Goal: Information Seeking & Learning: Check status

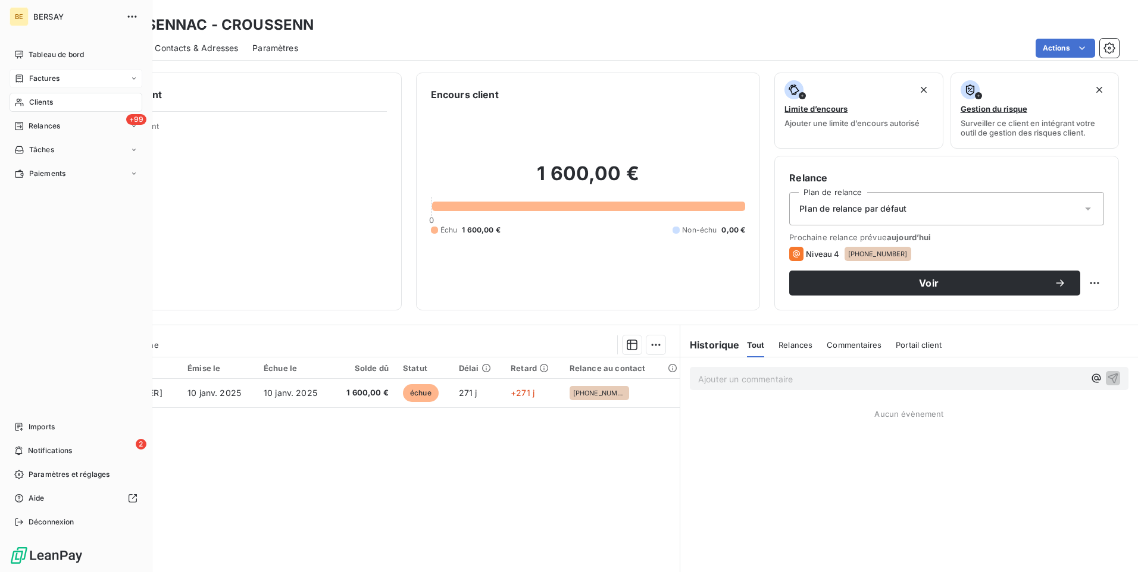
click at [79, 77] on div "Factures" at bounding box center [76, 78] width 133 height 19
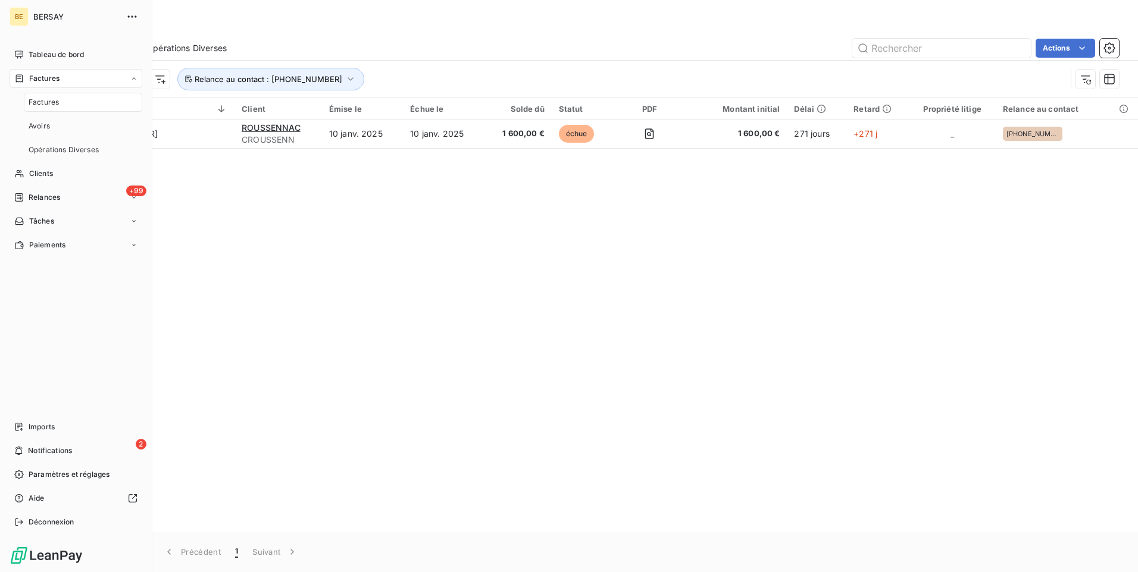
click at [60, 102] on div "Factures" at bounding box center [83, 102] width 118 height 19
click at [61, 99] on div "Factures" at bounding box center [83, 102] width 118 height 19
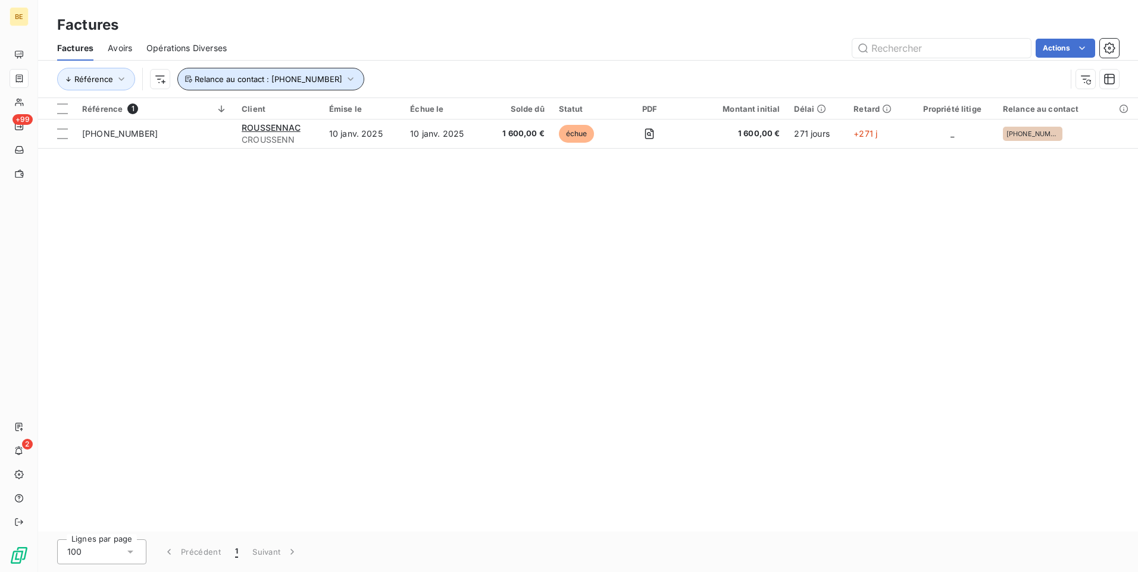
click at [347, 79] on icon "button" at bounding box center [349, 79] width 5 height 4
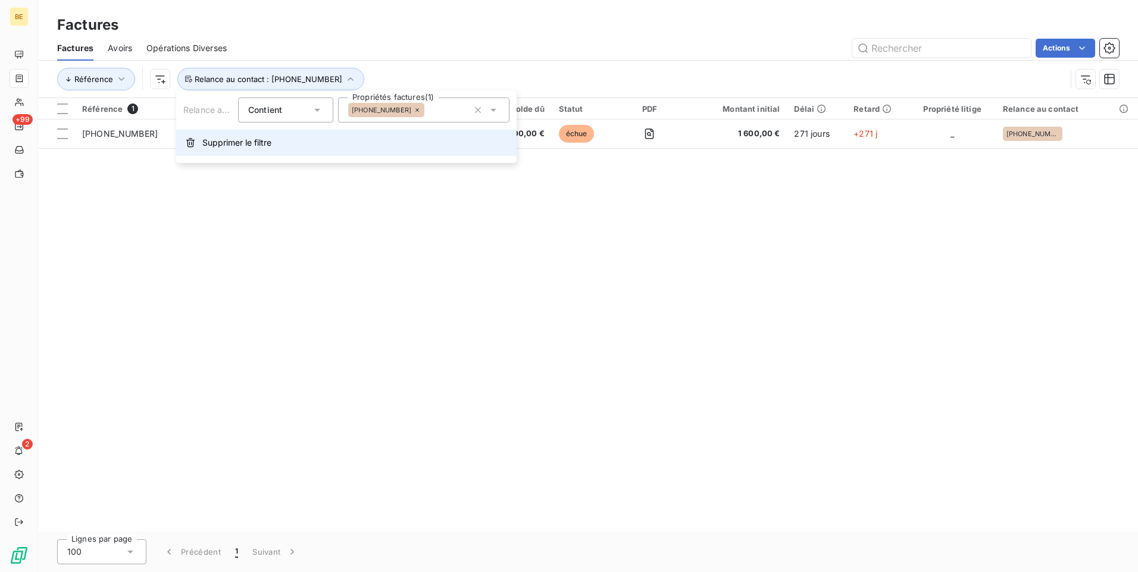
click at [214, 145] on span "Supprimer le filtre" at bounding box center [236, 143] width 69 height 12
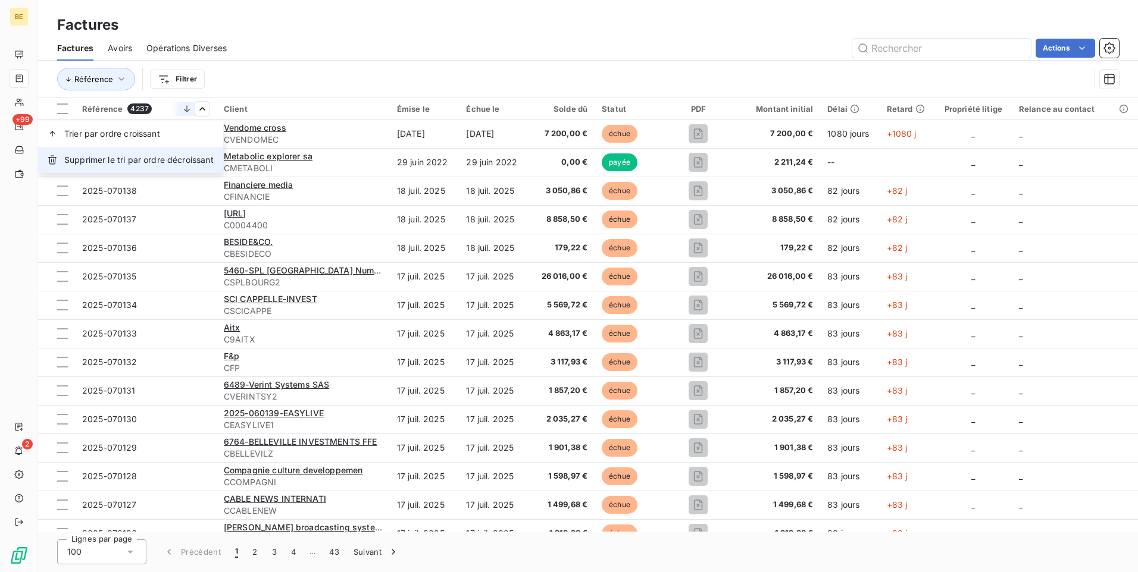
click at [159, 158] on span "Supprimer le tri par ordre décroissant" at bounding box center [138, 160] width 149 height 12
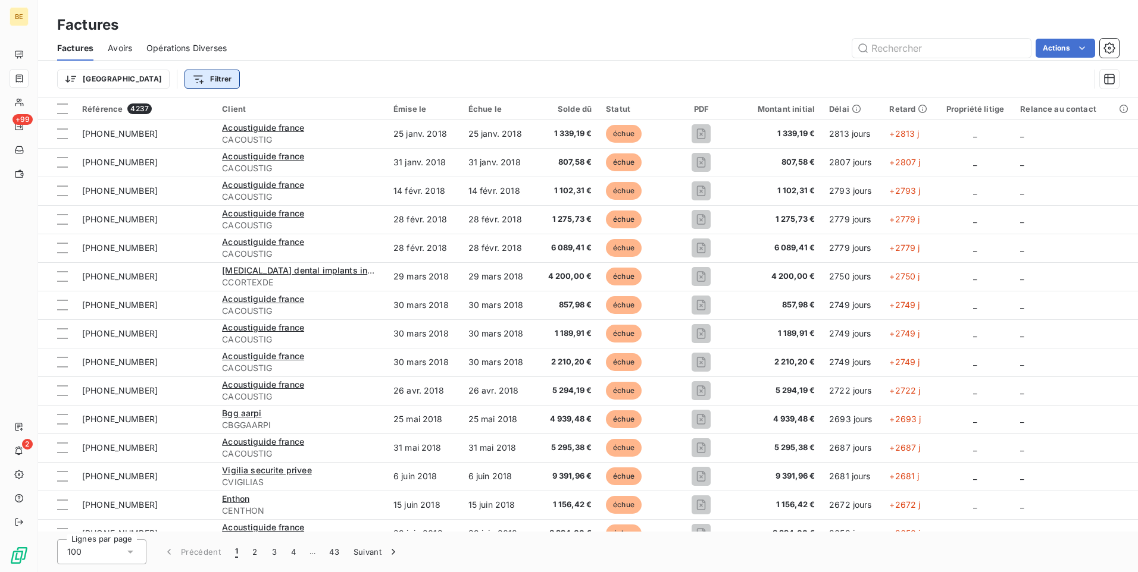
click at [139, 78] on html "BE +99 2 Factures Factures Avoirs Opérations Diverses Actions Trier Filtrer Réf…" at bounding box center [569, 286] width 1138 height 572
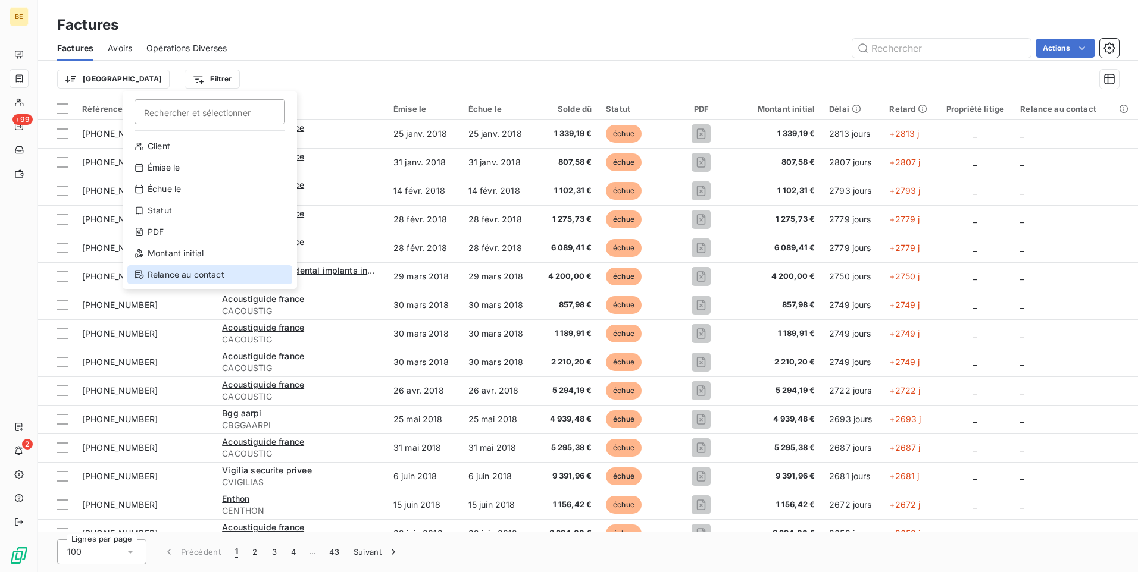
click at [183, 271] on div "Relance au contact" at bounding box center [209, 274] width 165 height 19
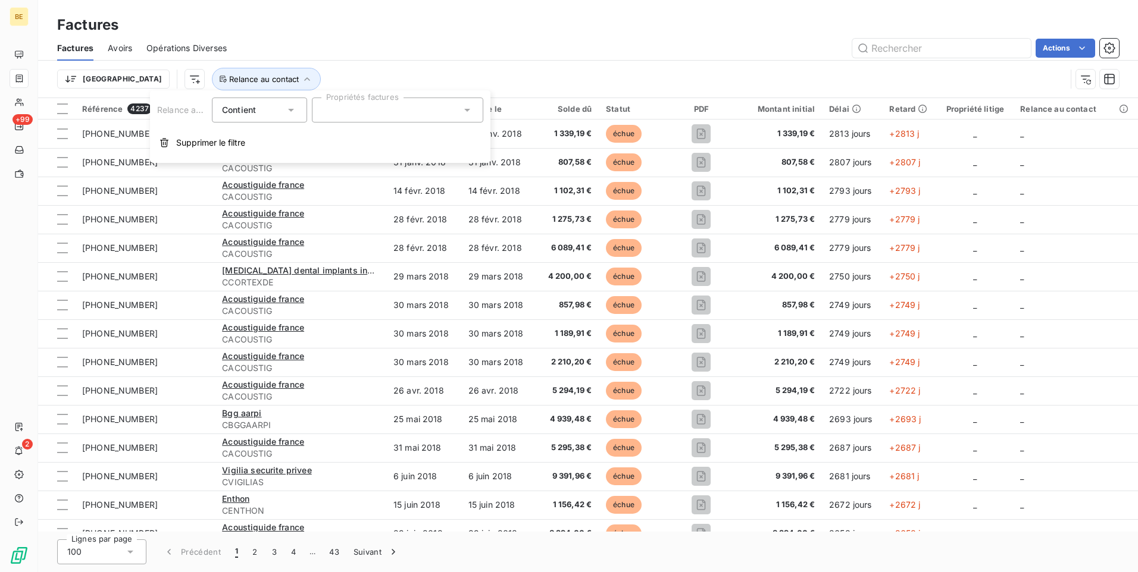
click at [372, 105] on div at bounding box center [397, 110] width 171 height 25
type input "2025-01"
click at [367, 138] on span "[PHONE_NUMBER]" at bounding box center [370, 139] width 60 height 7
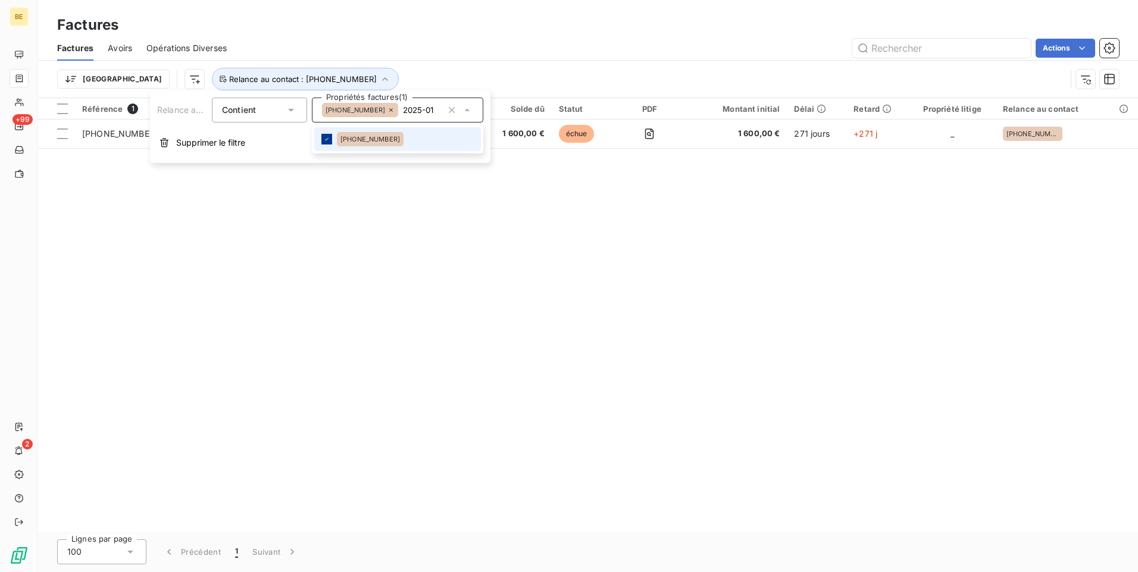
click at [327, 137] on icon at bounding box center [326, 139] width 7 height 7
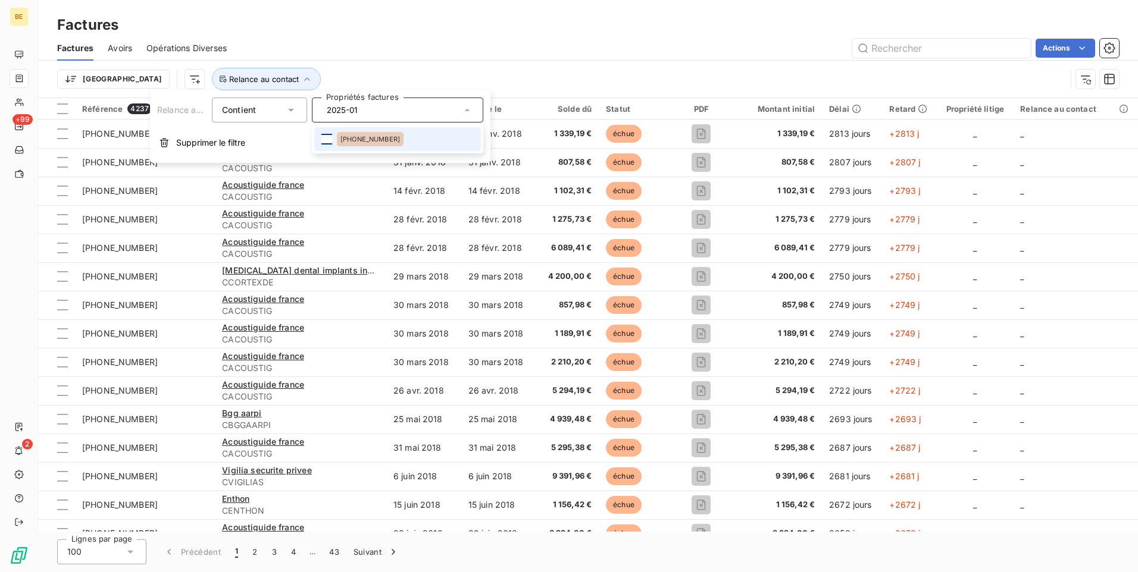
click at [592, 33] on div "Factures" at bounding box center [588, 24] width 1100 height 21
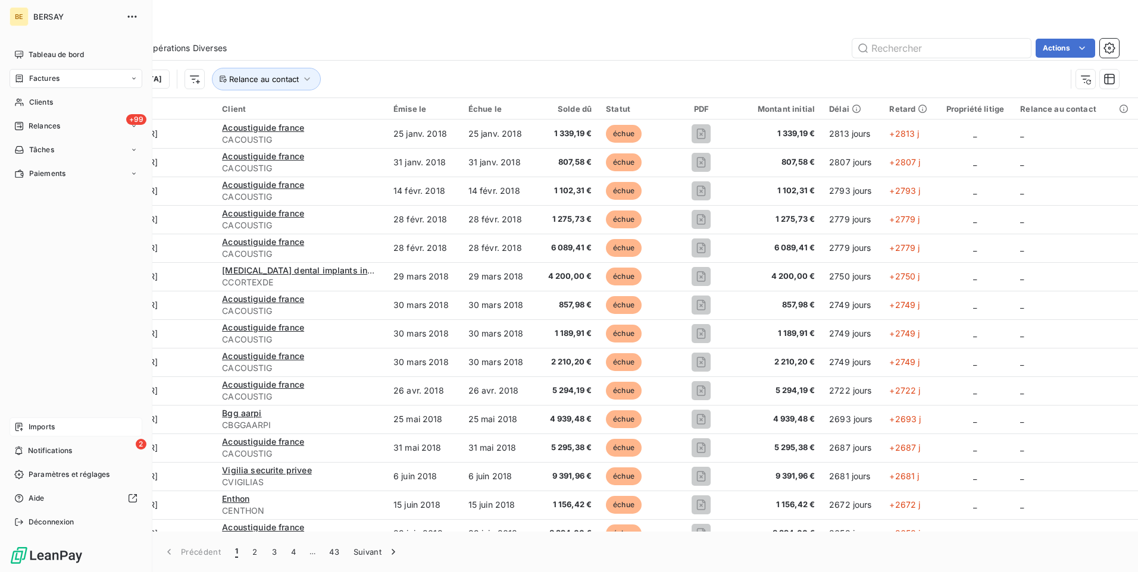
click at [39, 426] on span "Imports" at bounding box center [42, 427] width 26 height 11
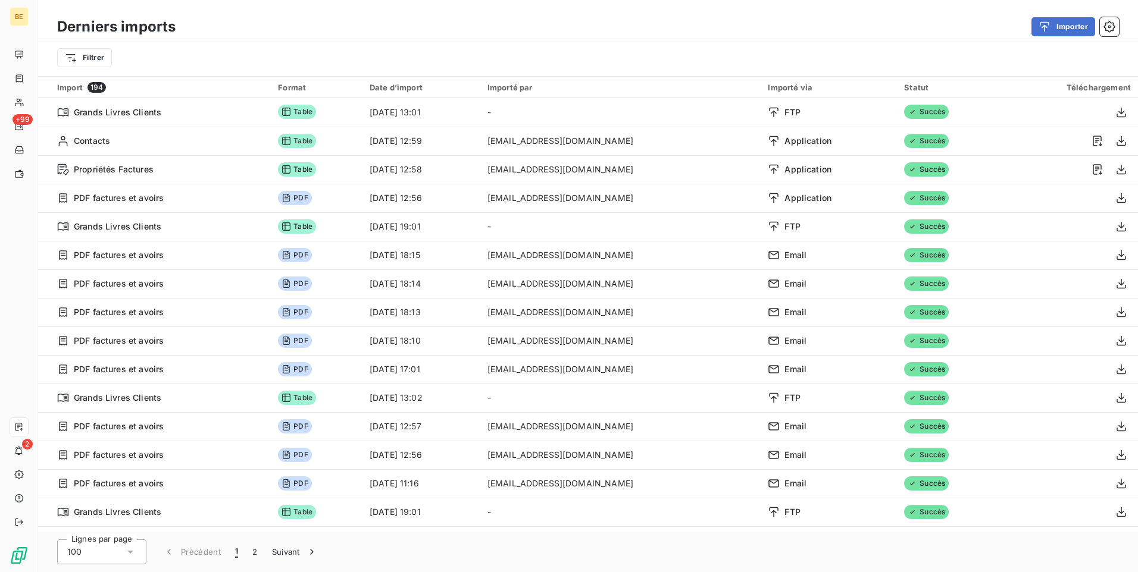
click at [803, 86] on div "Importé via" at bounding box center [829, 88] width 122 height 10
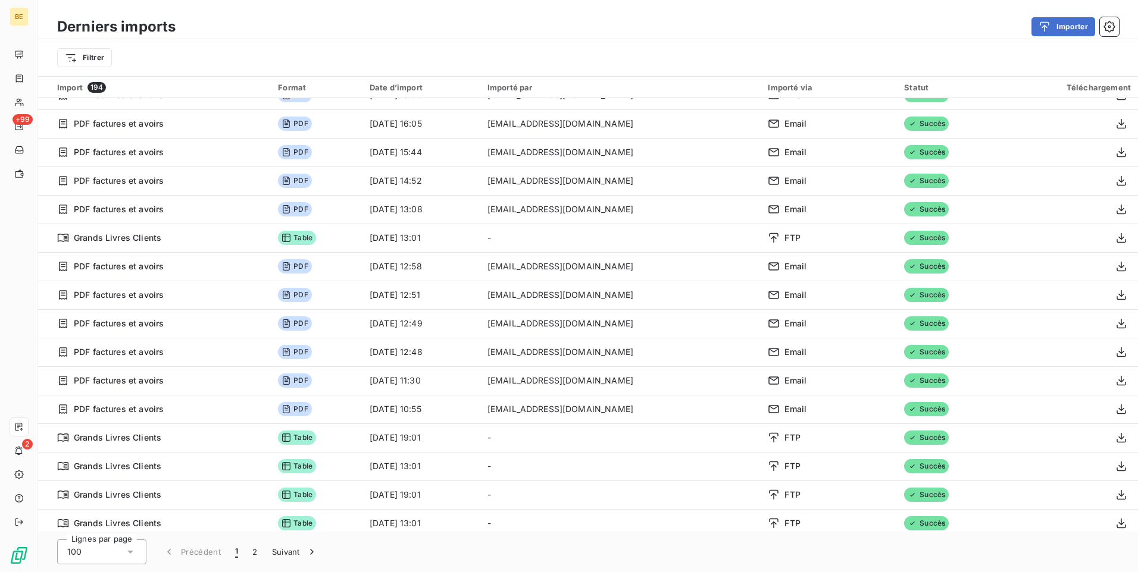
scroll to position [2423, 0]
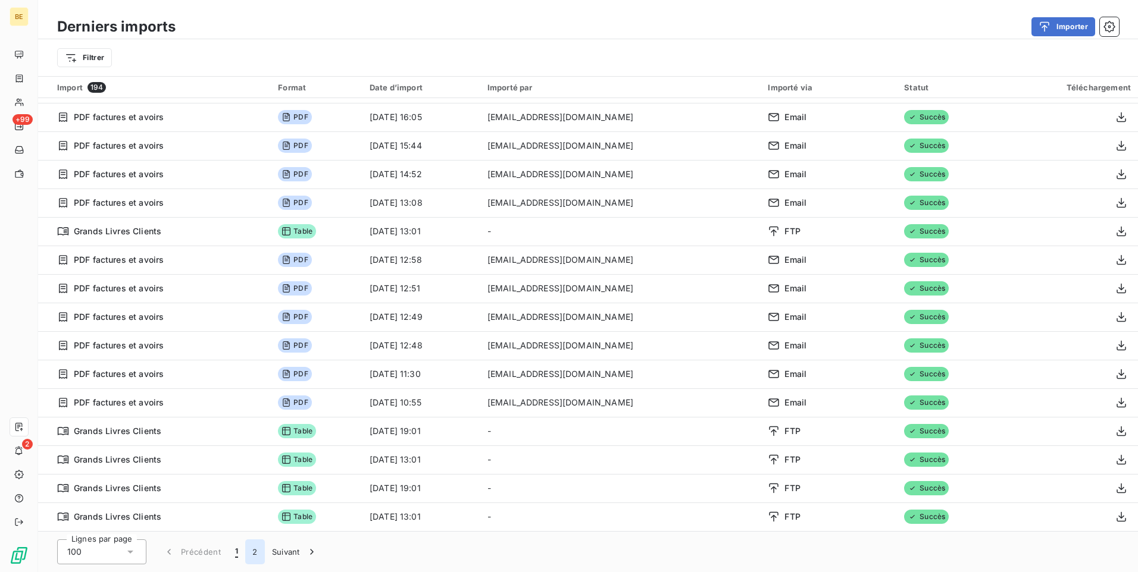
click at [252, 556] on button "2" at bounding box center [254, 552] width 19 height 25
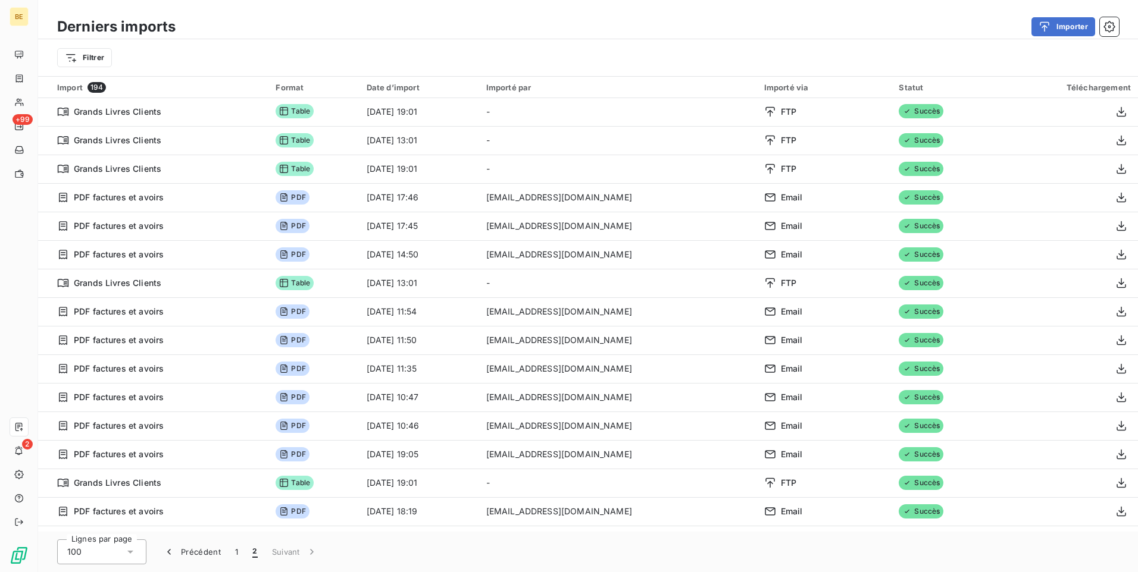
scroll to position [0, 0]
click at [239, 548] on button "1" at bounding box center [236, 552] width 17 height 25
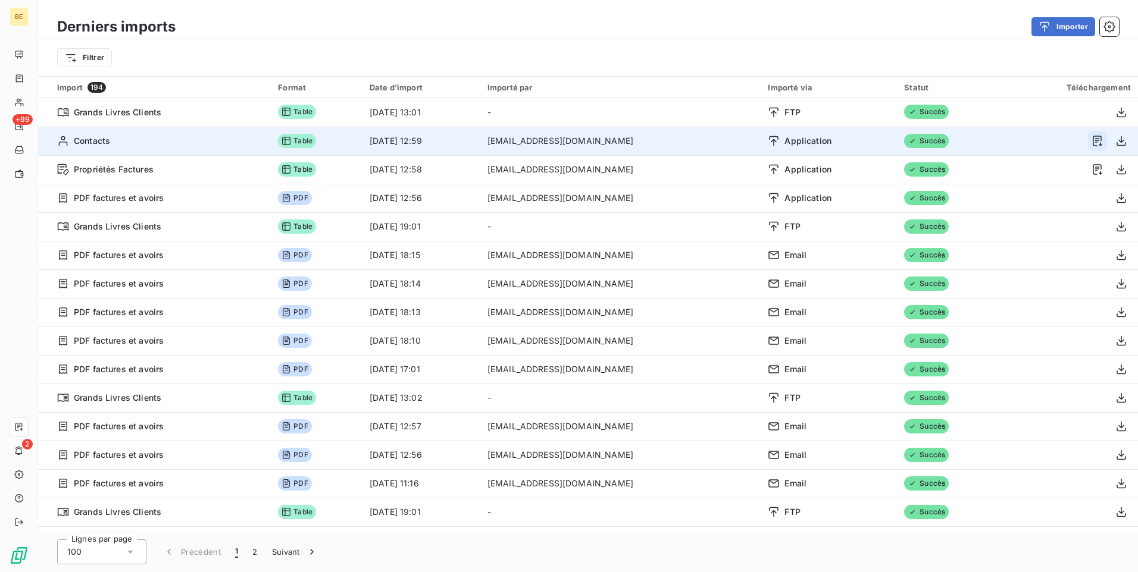
click at [1091, 140] on icon "button" at bounding box center [1097, 141] width 12 height 12
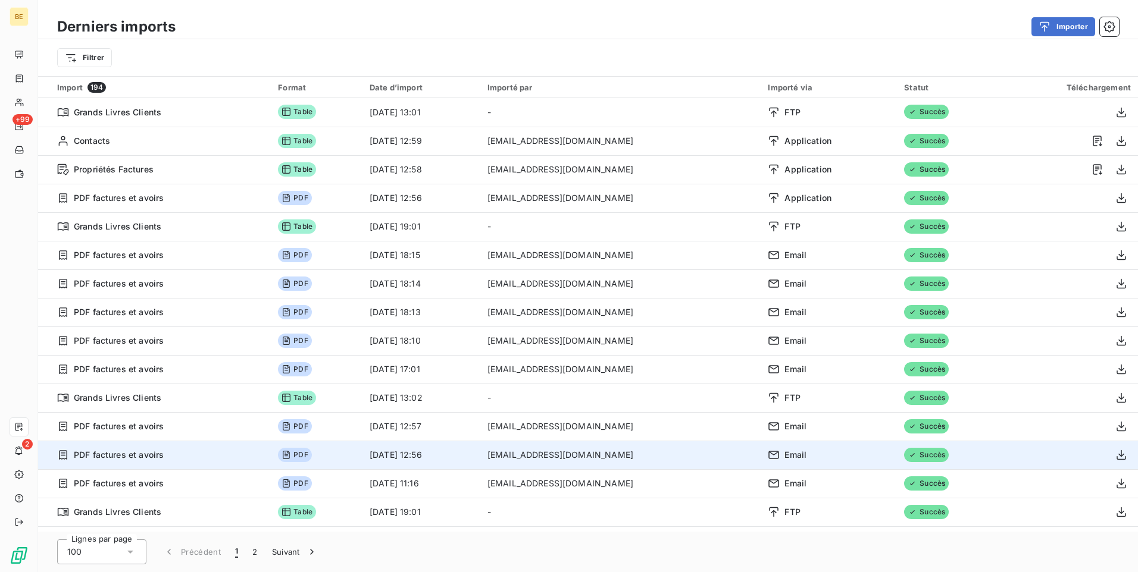
click at [1030, 447] on div at bounding box center [1068, 455] width 123 height 19
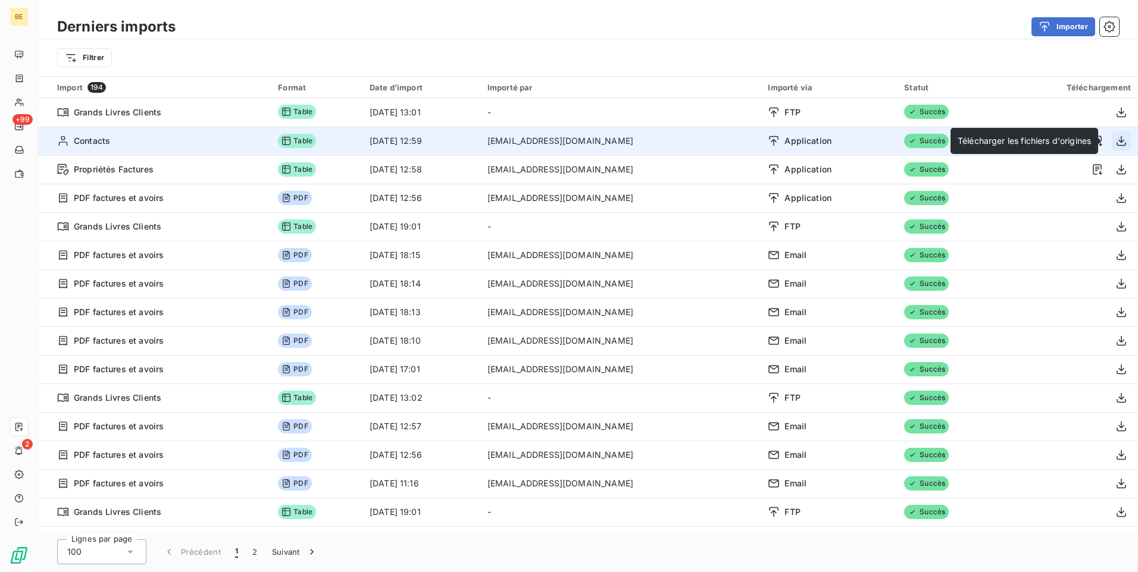
click at [1120, 141] on icon "button" at bounding box center [1121, 141] width 12 height 12
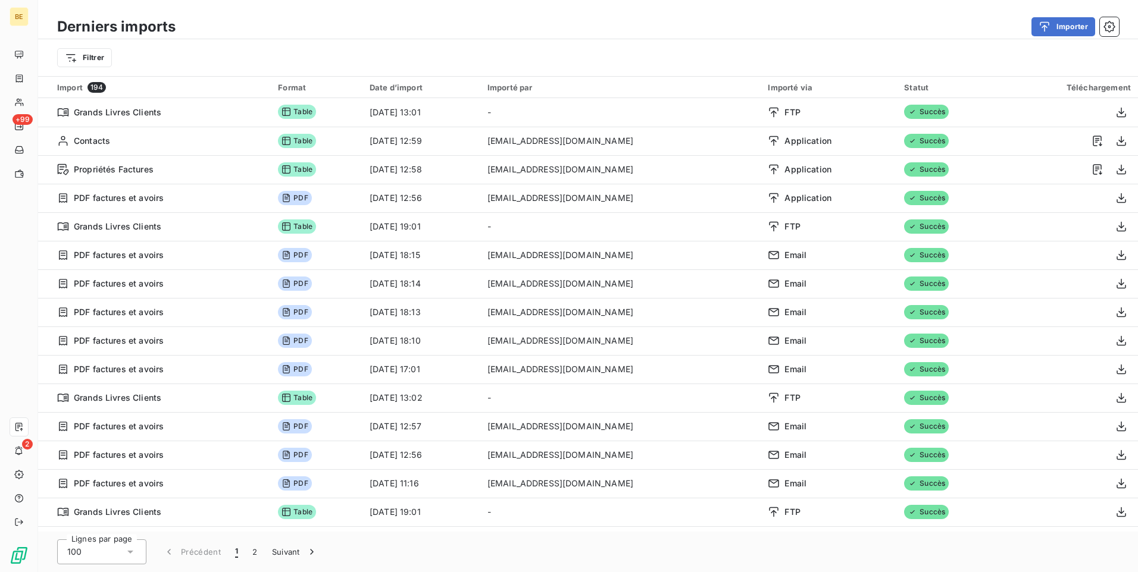
click at [782, 36] on div "Derniers imports Importer" at bounding box center [588, 26] width 1100 height 25
click at [136, 550] on div "100" at bounding box center [101, 552] width 89 height 25
click at [257, 550] on button "2" at bounding box center [254, 552] width 19 height 25
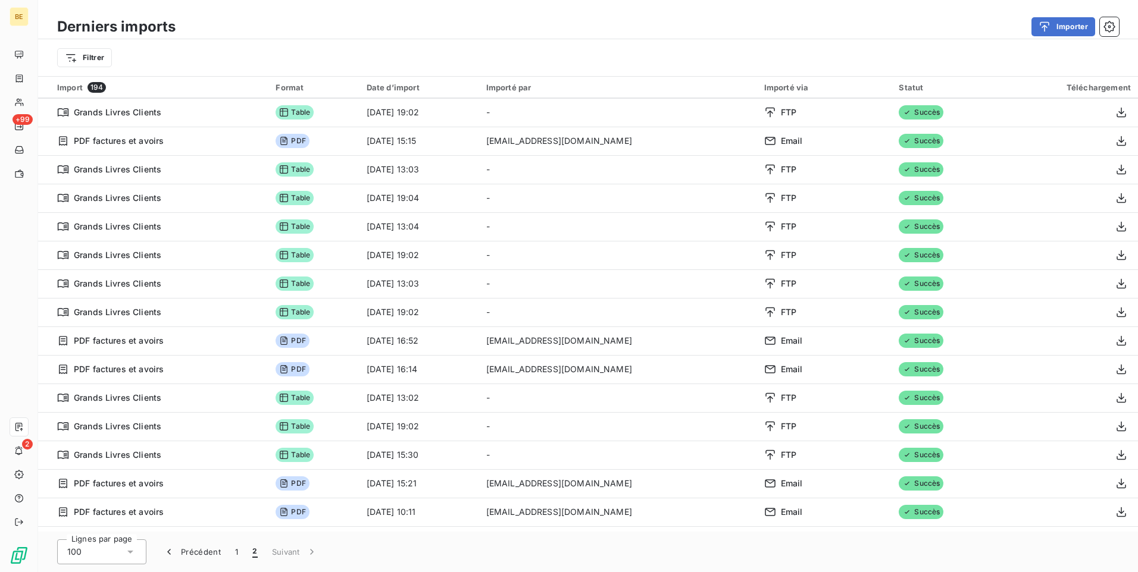
scroll to position [2252, 0]
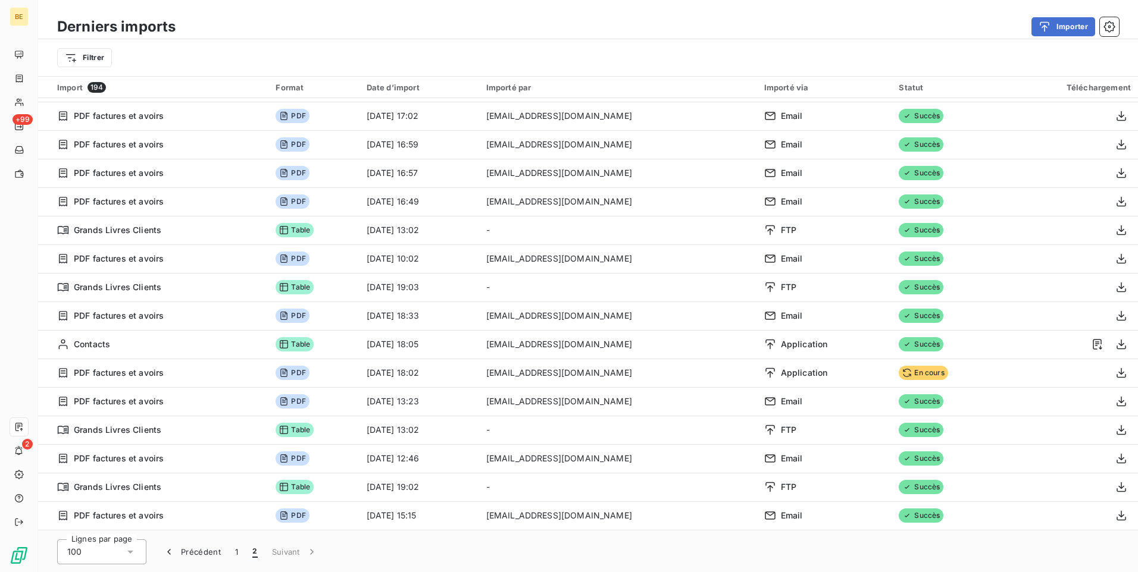
drag, startPoint x: 584, startPoint y: 476, endPoint x: 615, endPoint y: 216, distance: 261.9
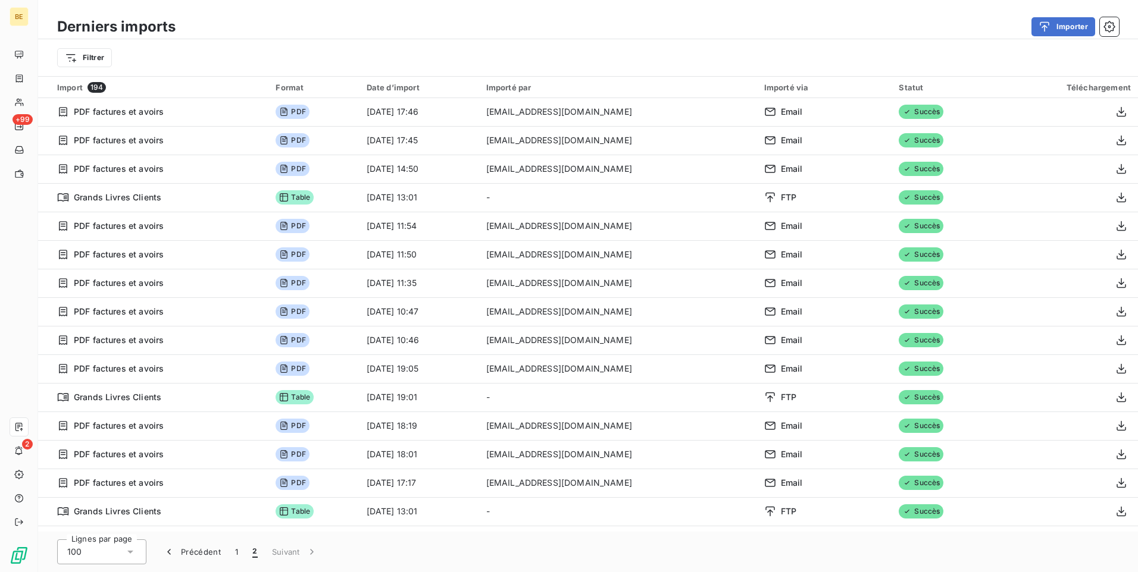
scroll to position [0, 0]
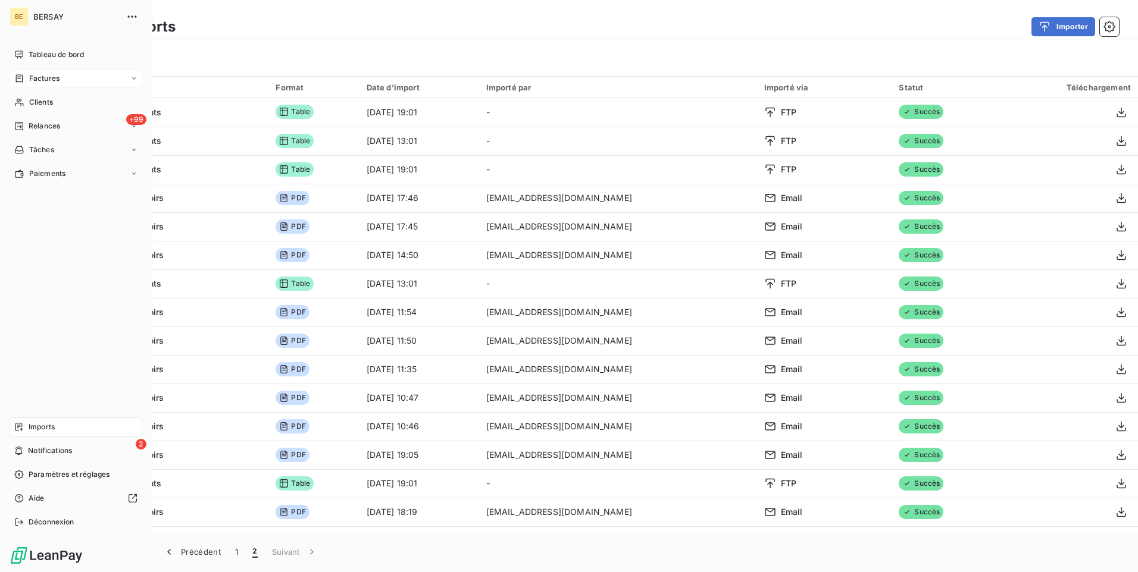
click at [73, 82] on div "Factures" at bounding box center [76, 78] width 133 height 19
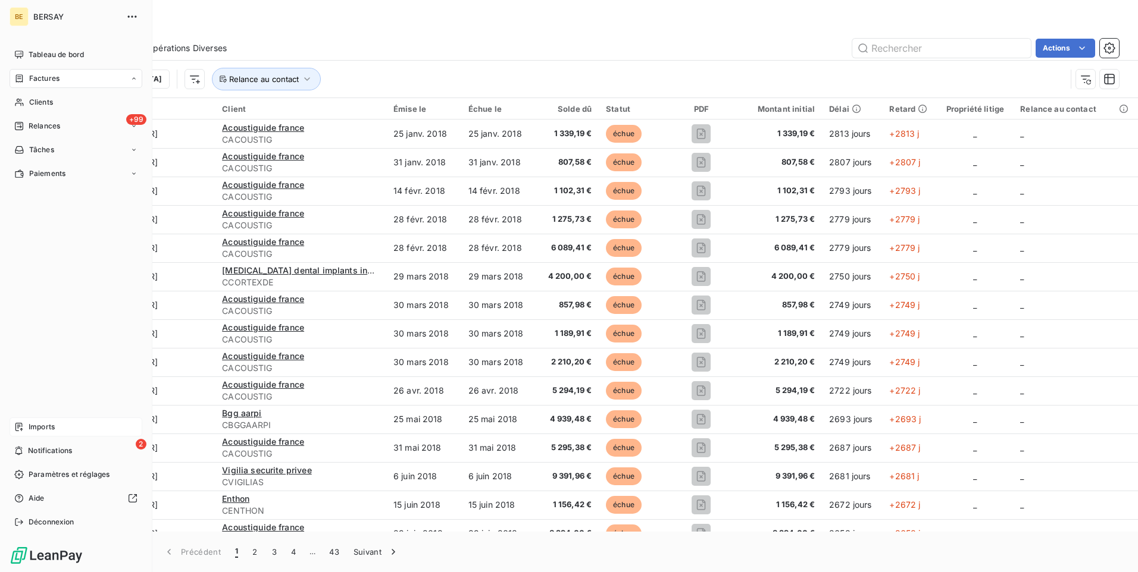
click at [65, 78] on div "Factures" at bounding box center [76, 78] width 133 height 19
click at [132, 82] on icon at bounding box center [133, 78] width 7 height 7
click at [76, 101] on div "Factures" at bounding box center [83, 102] width 118 height 19
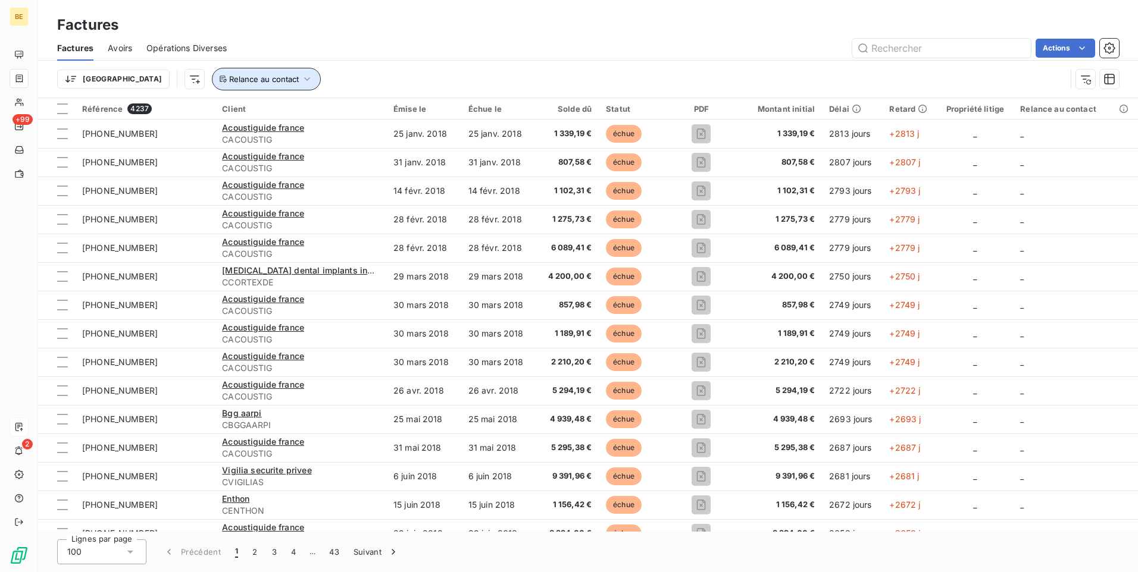
click at [301, 74] on icon "button" at bounding box center [307, 79] width 12 height 12
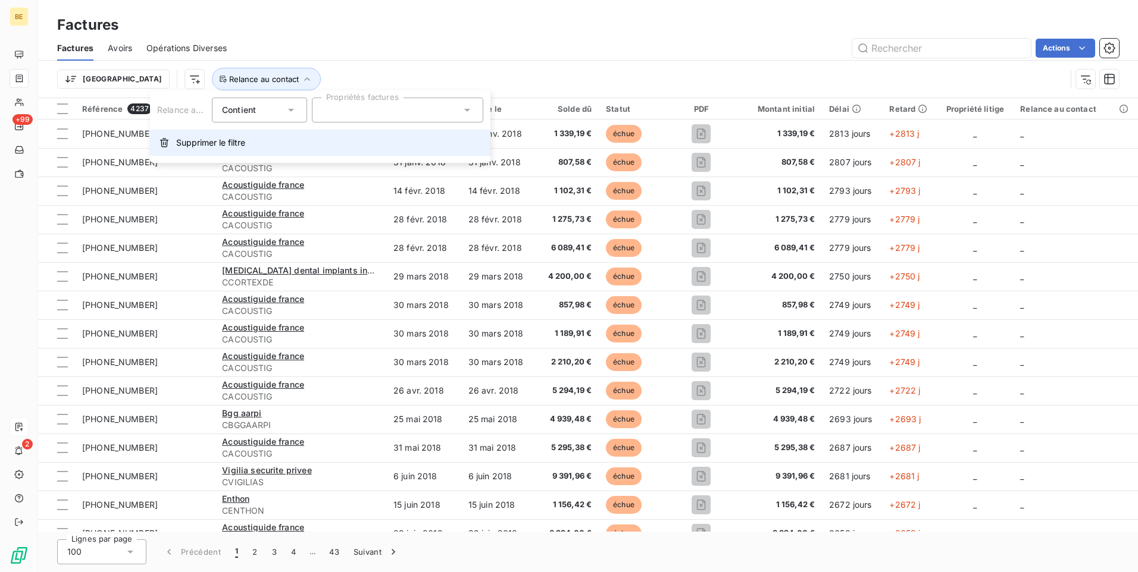
click at [183, 141] on span "Supprimer le filtre" at bounding box center [210, 143] width 69 height 12
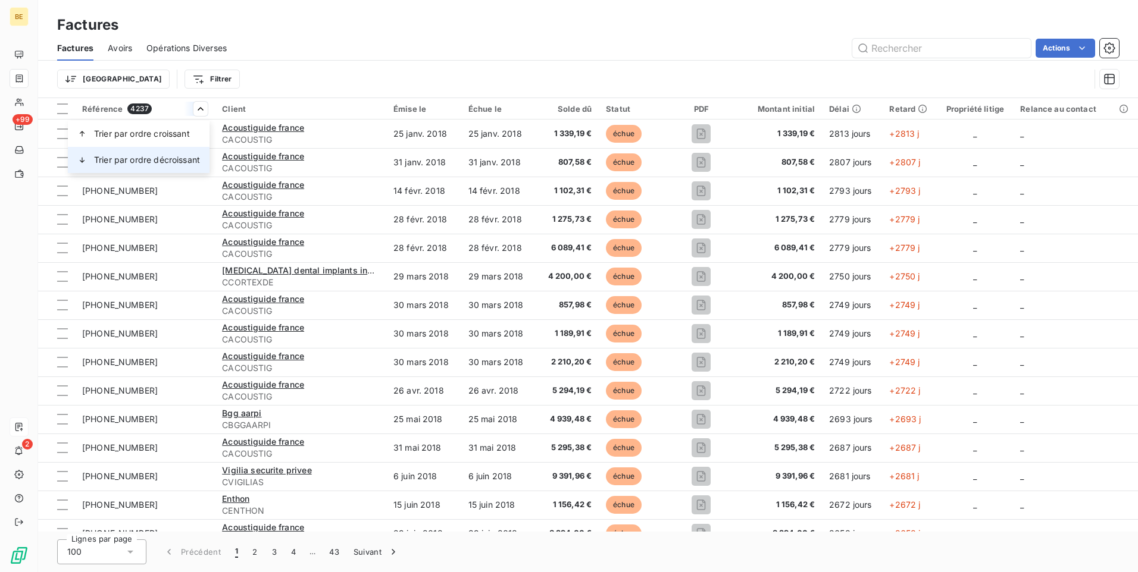
click at [118, 156] on span "Trier par ordre décroissant" at bounding box center [147, 160] width 106 height 12
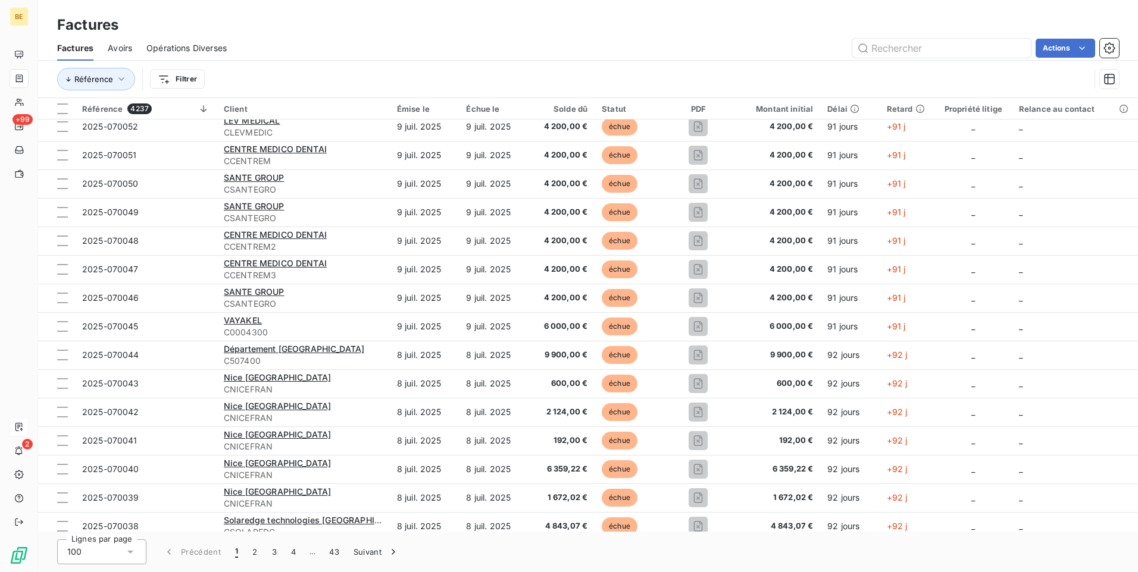
scroll to position [2444, 0]
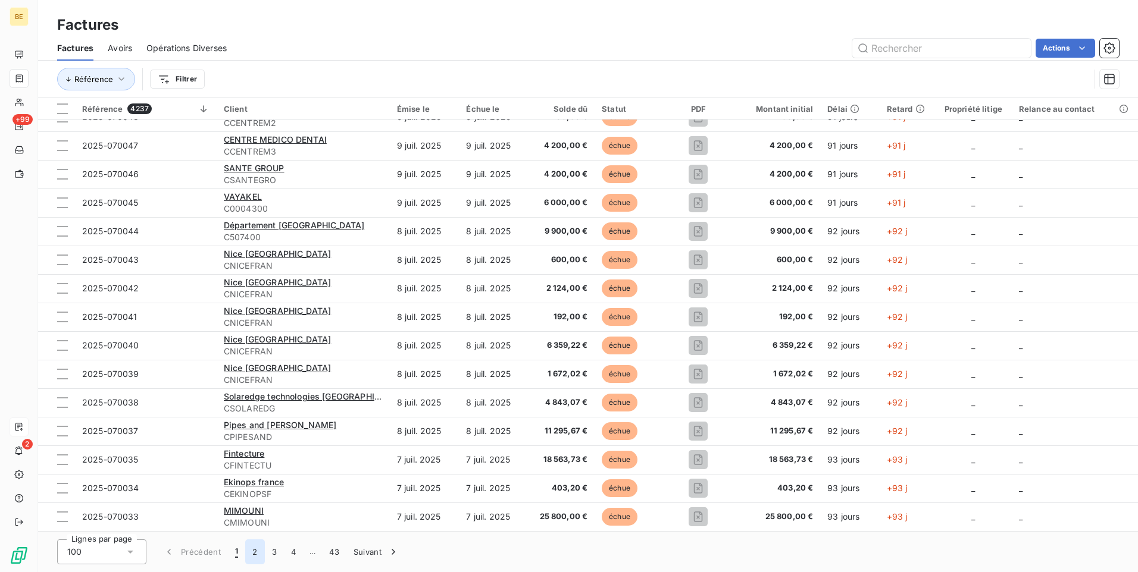
click at [254, 552] on button "2" at bounding box center [254, 552] width 19 height 25
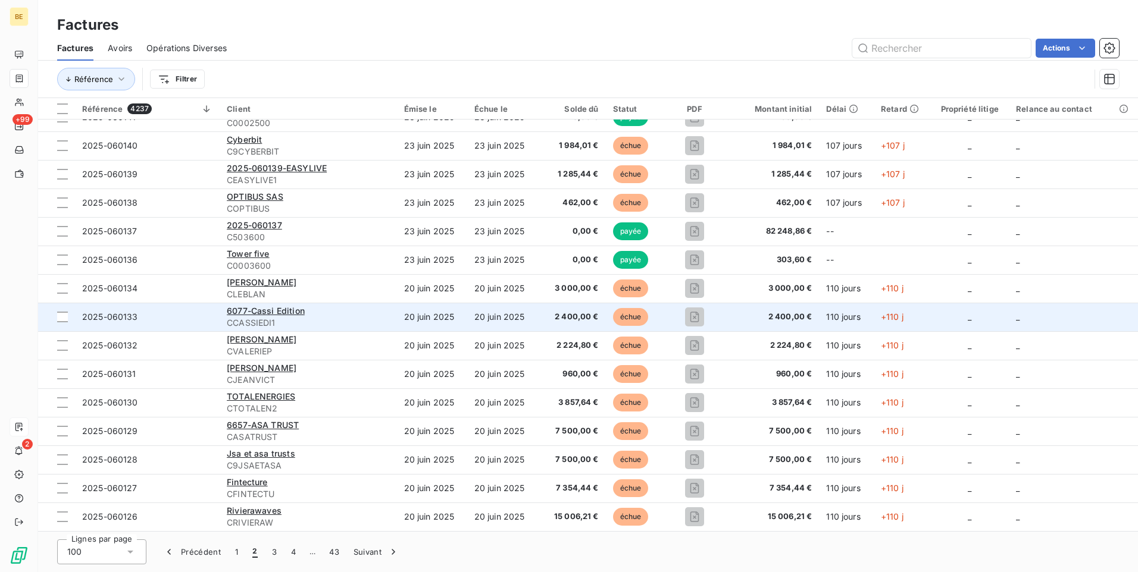
click at [419, 318] on td "20 juin 2025" at bounding box center [432, 317] width 70 height 29
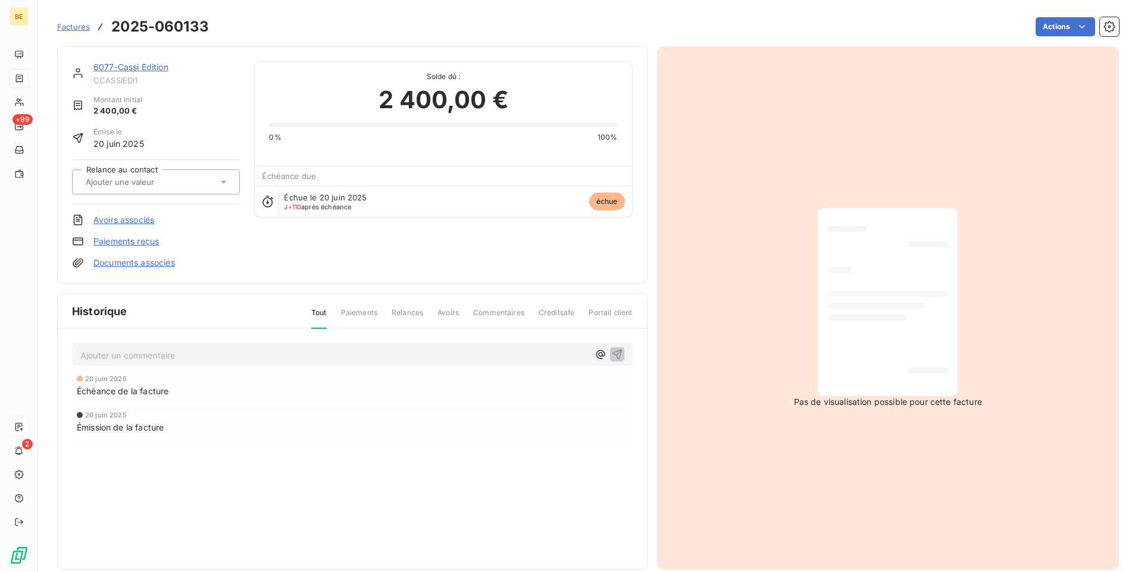
click at [84, 27] on span "Factures" at bounding box center [73, 27] width 33 height 10
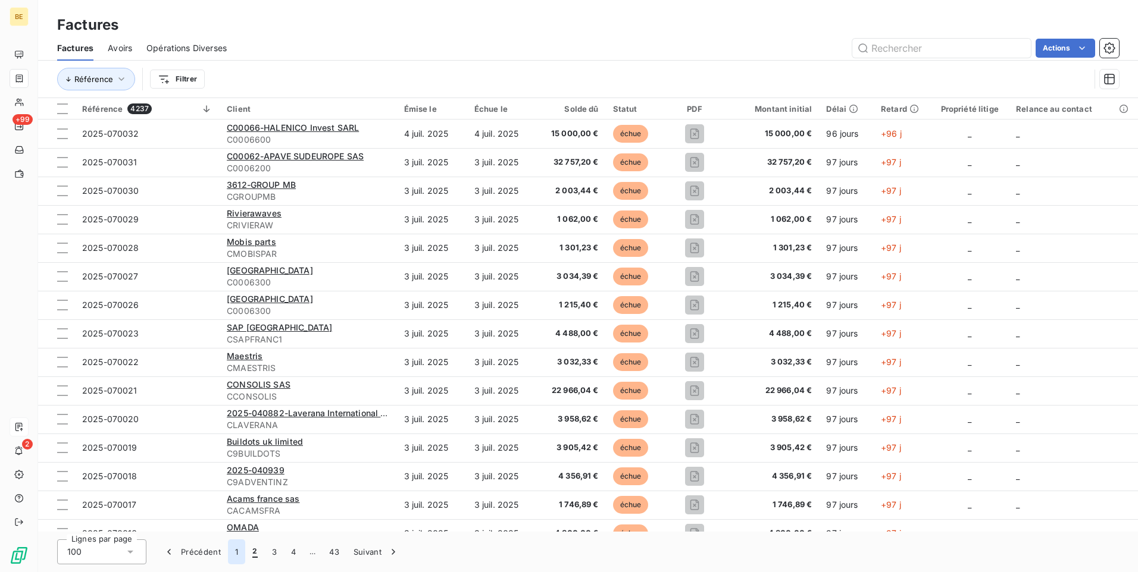
click at [242, 554] on button "1" at bounding box center [236, 552] width 17 height 25
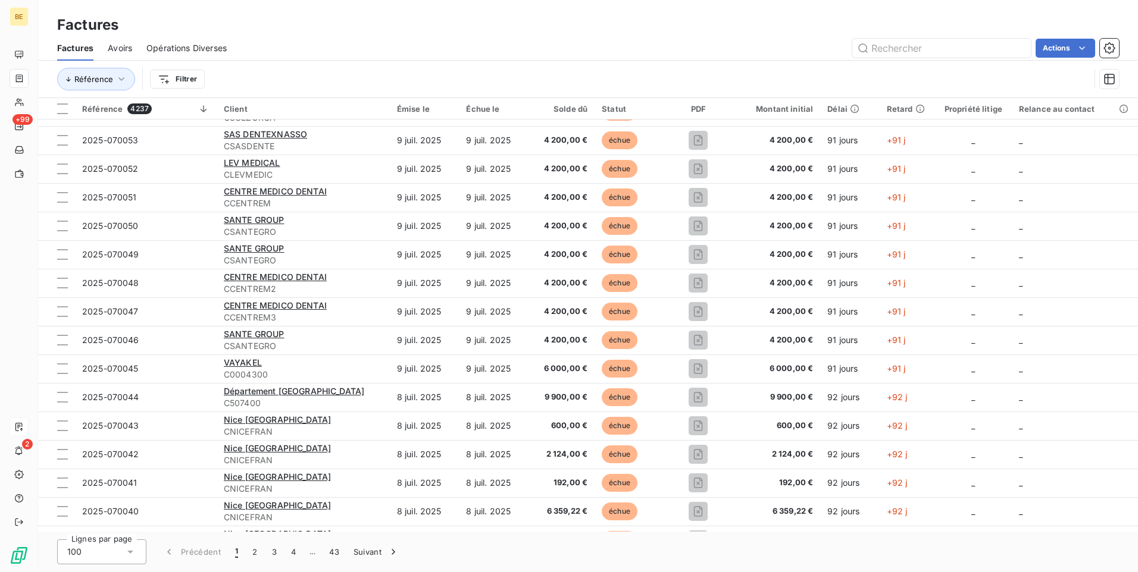
scroll to position [2444, 0]
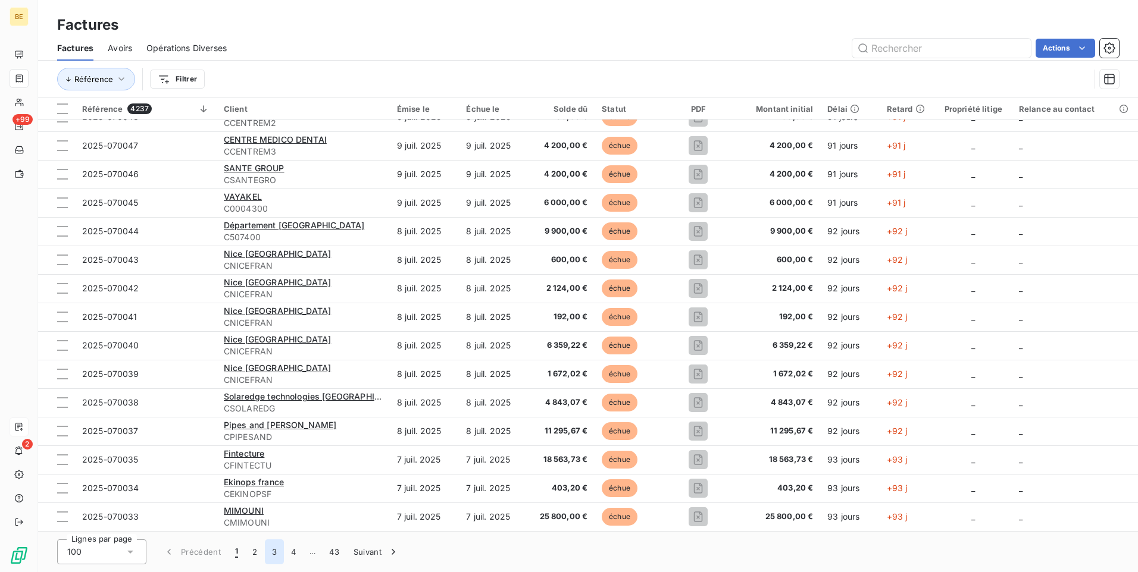
click at [277, 551] on button "3" at bounding box center [274, 552] width 19 height 25
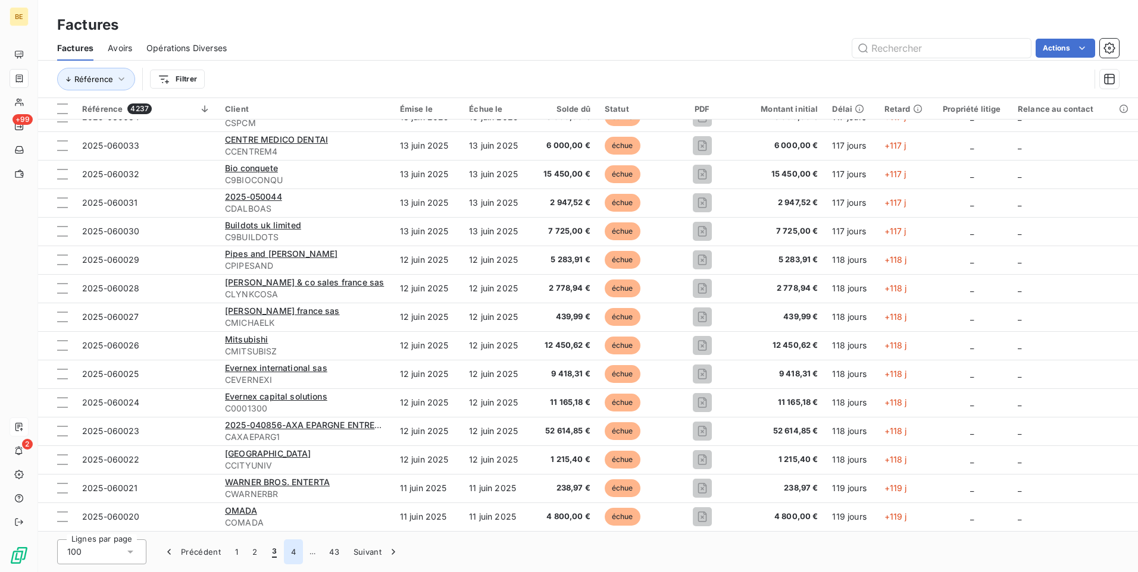
click at [293, 552] on button "4" at bounding box center [293, 552] width 19 height 25
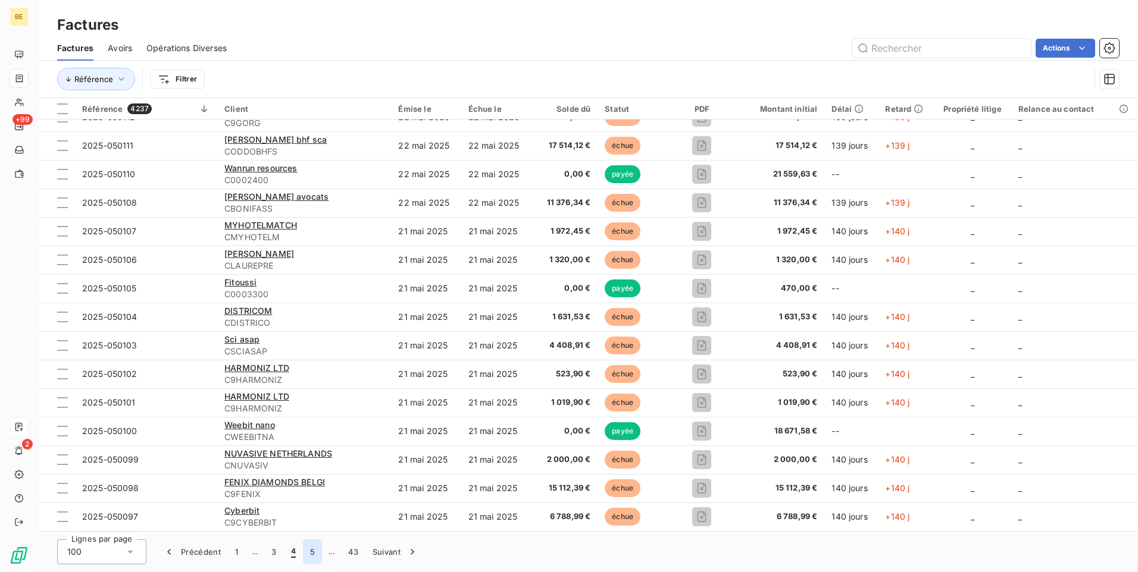
click at [314, 553] on button "5" at bounding box center [312, 552] width 19 height 25
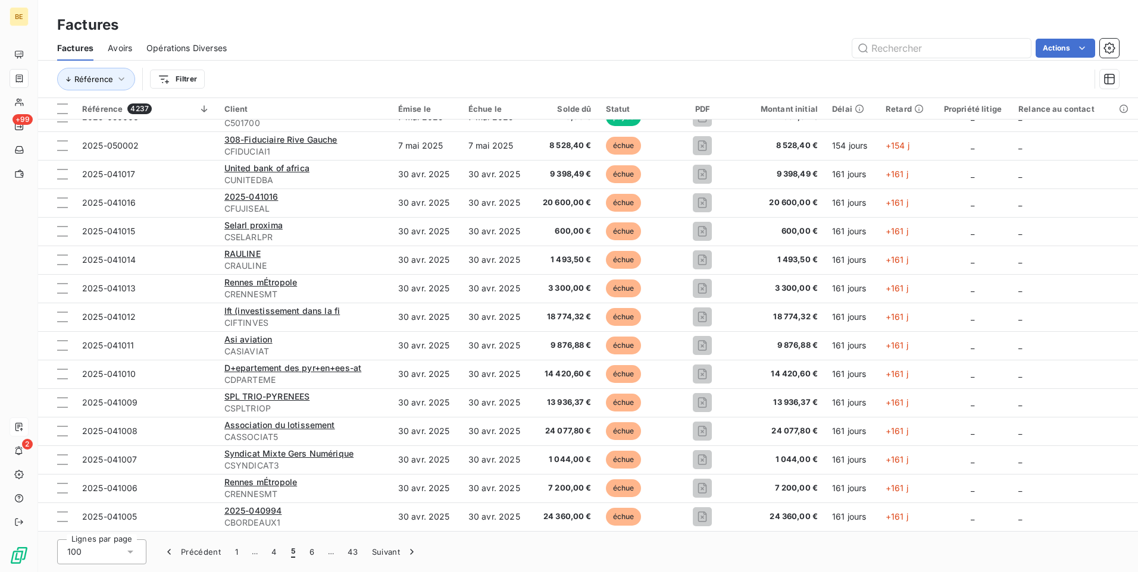
click at [173, 64] on div "Référence Filtrer" at bounding box center [588, 79] width 1062 height 37
click at [175, 71] on html "BE +99 2 Factures Factures Avoirs Opérations Diverses Actions Référence Filtrer…" at bounding box center [569, 286] width 1138 height 572
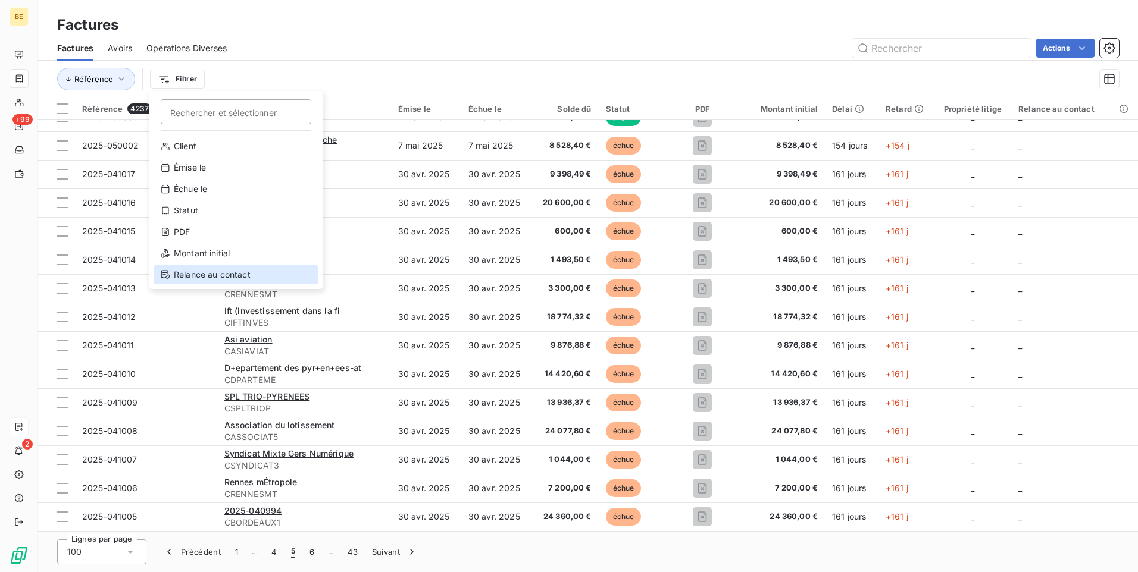
click at [208, 272] on div "Relance au contact" at bounding box center [236, 274] width 165 height 19
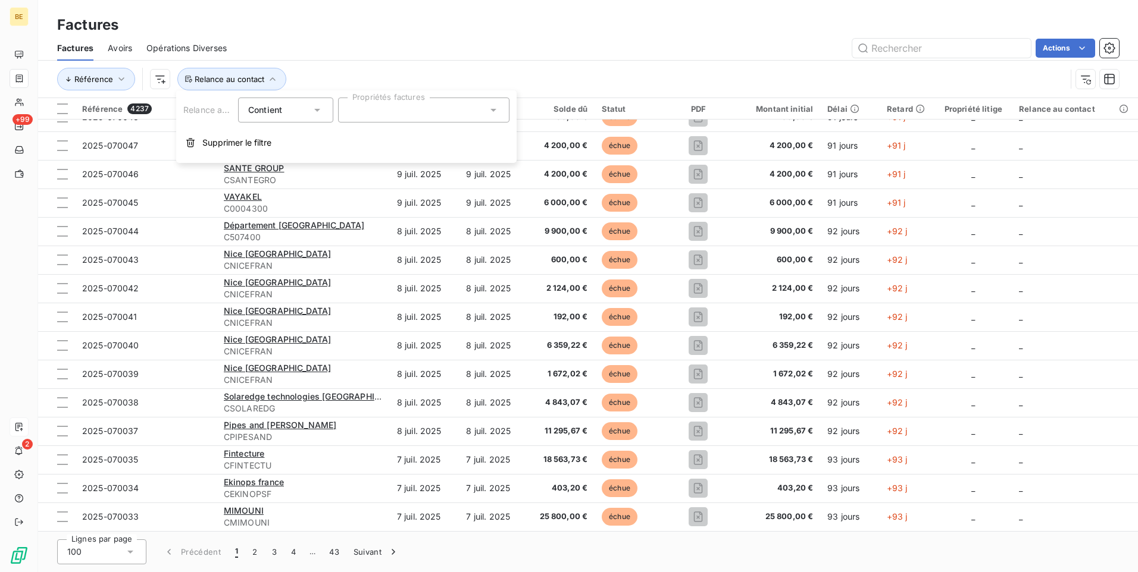
click at [364, 111] on div at bounding box center [423, 110] width 171 height 25
type input "2025-01-00"
click at [396, 145] on div "[PHONE_NUMBER]" at bounding box center [396, 139] width 67 height 14
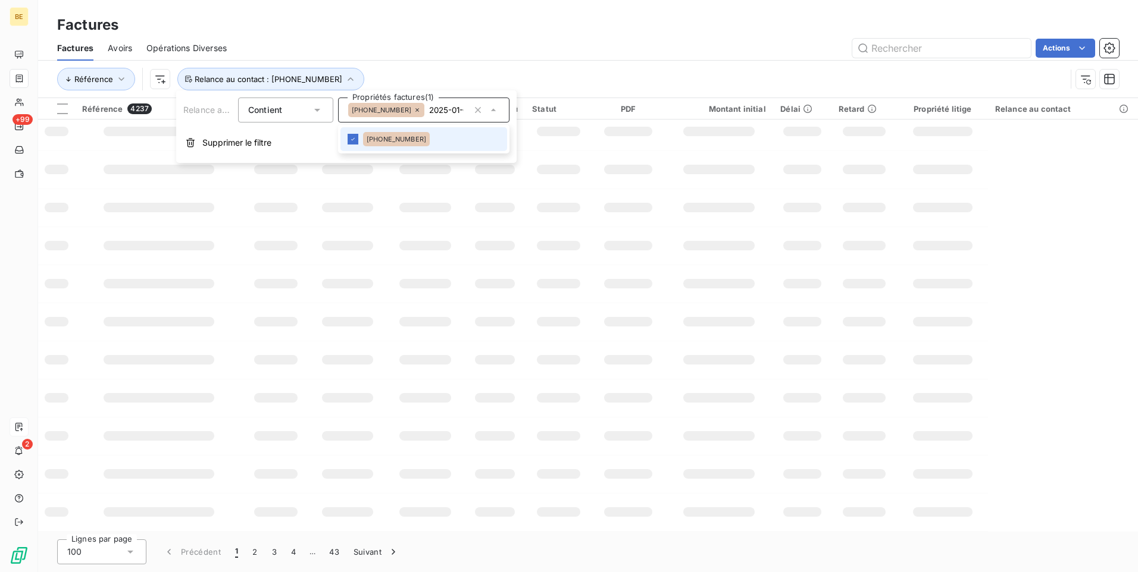
scroll to position [0, 0]
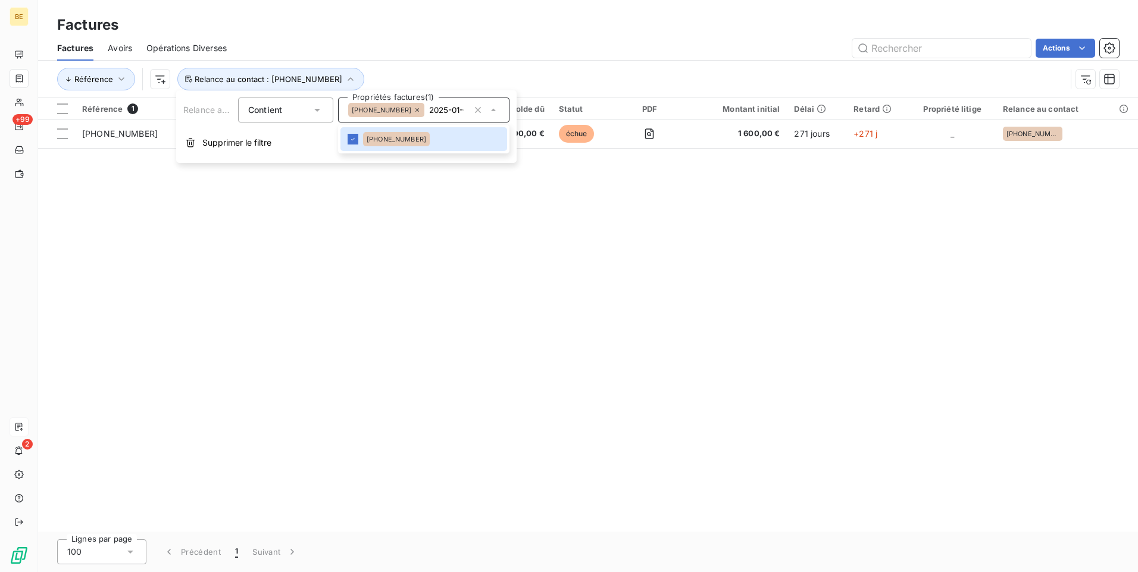
click at [664, 247] on div "Référence 1 Client Émise le Échue le Solde dû Statut PDF Montant initial Délai …" at bounding box center [588, 315] width 1100 height 434
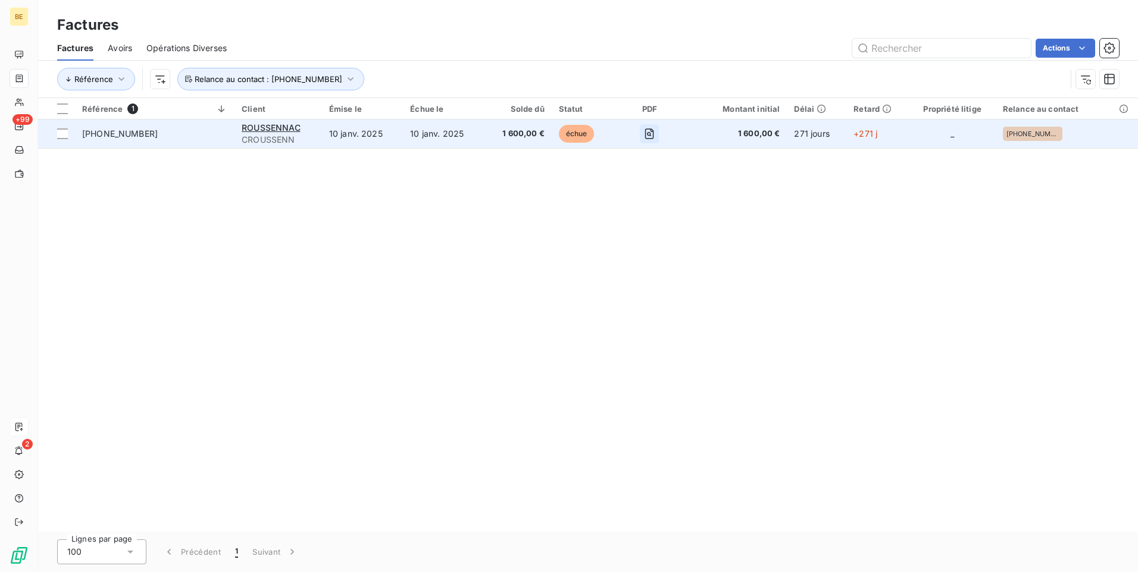
click at [652, 131] on icon "button" at bounding box center [649, 134] width 12 height 12
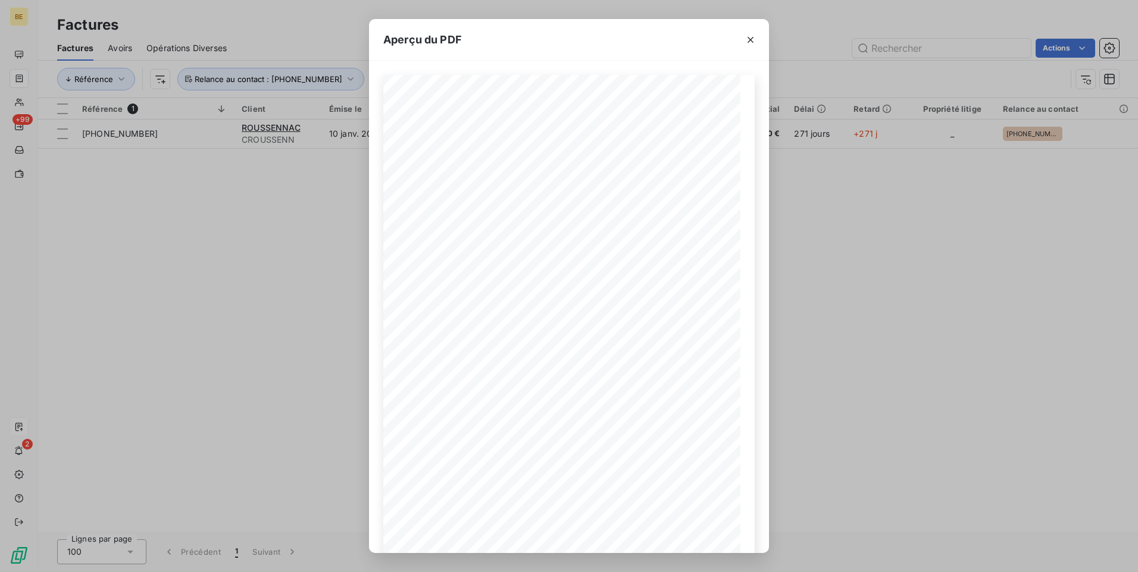
click at [998, 235] on div "Aperçu du PDF Règlement à réception de la facture Règlement par chèque accepté.…" at bounding box center [569, 286] width 1138 height 572
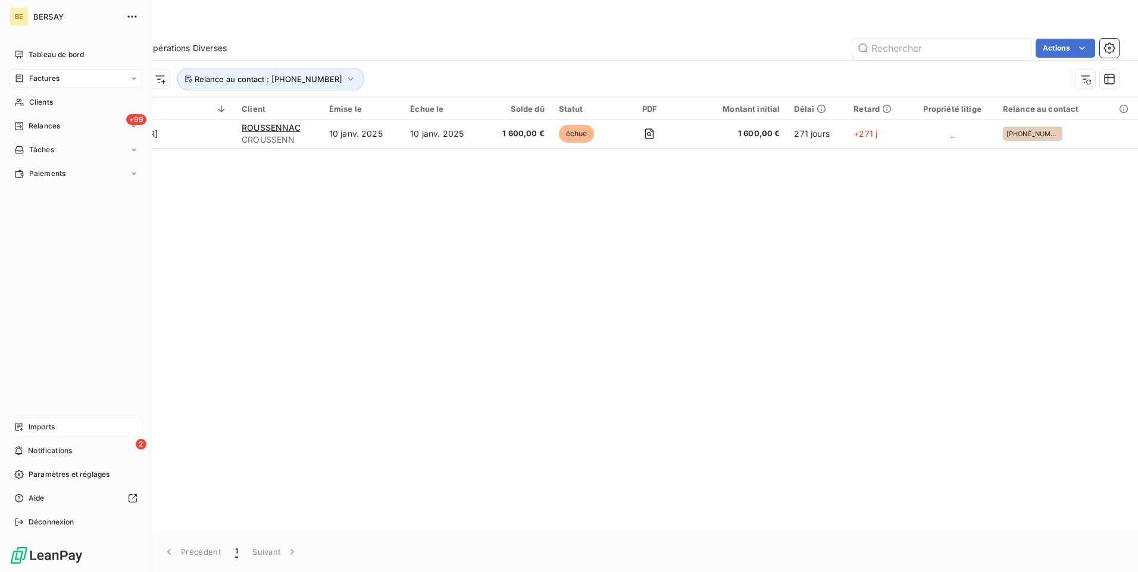
click at [81, 76] on div "Factures" at bounding box center [76, 78] width 133 height 19
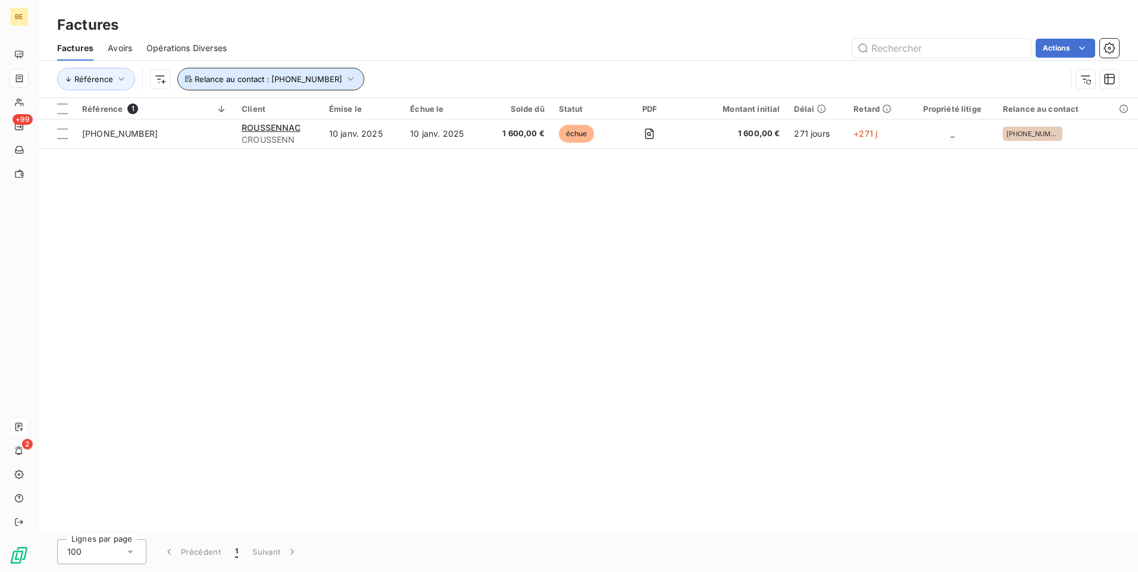
click at [345, 76] on icon "button" at bounding box center [351, 79] width 12 height 12
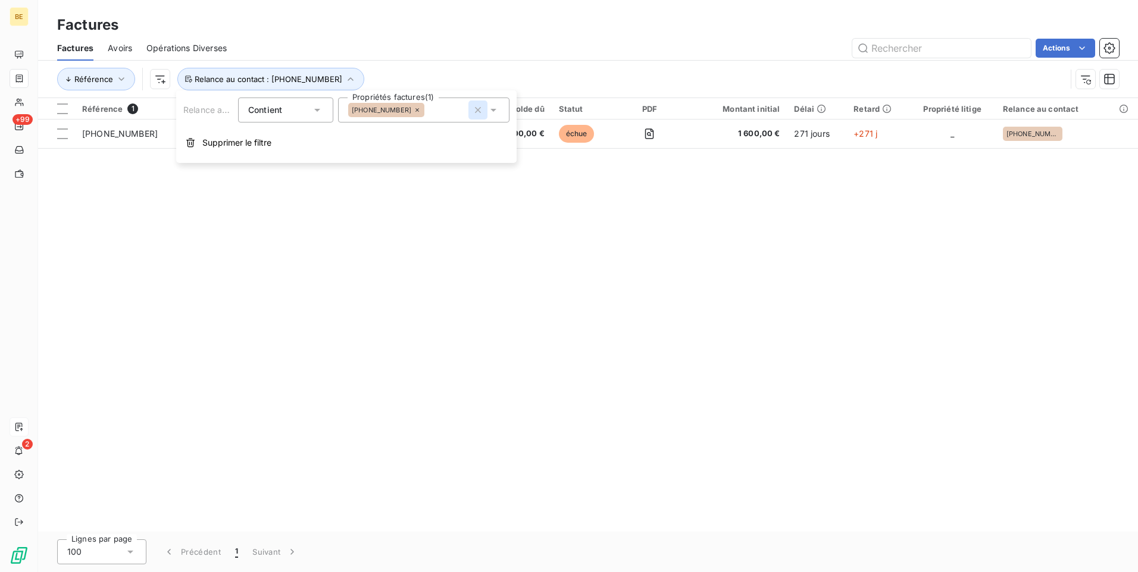
click at [480, 112] on icon "button" at bounding box center [478, 110] width 12 height 12
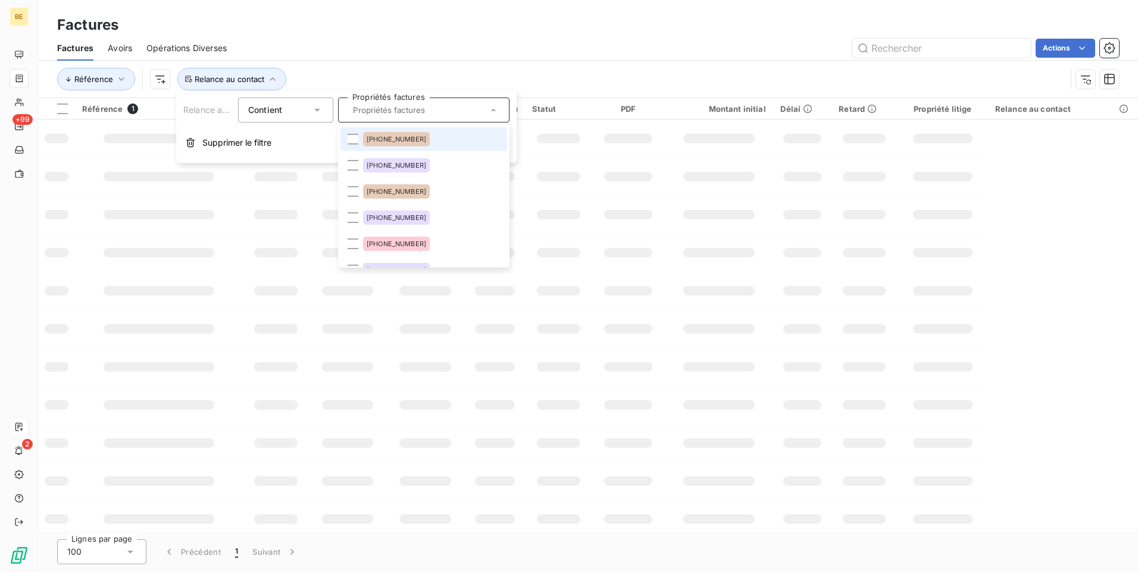
click at [439, 111] on input "text" at bounding box center [417, 110] width 139 height 11
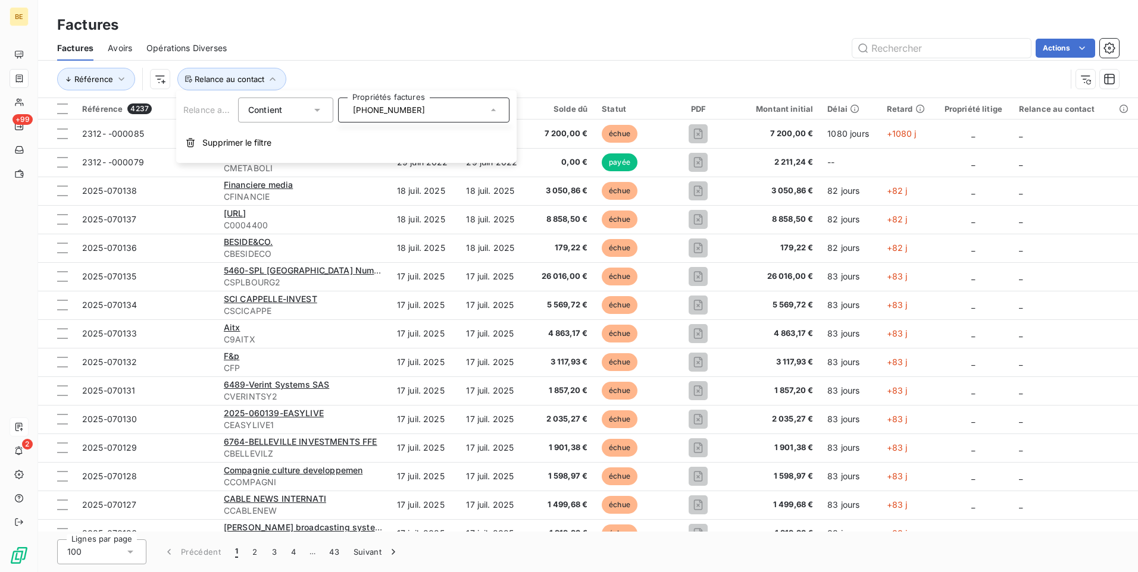
type input "[PHONE_NUMBER]"
